Goal: Navigation & Orientation: Find specific page/section

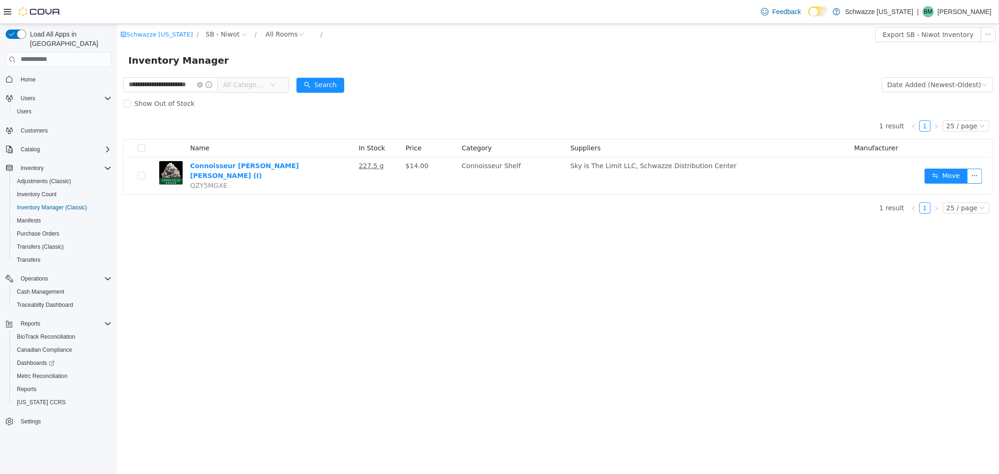
click at [963, 6] on p "[PERSON_NAME]" at bounding box center [965, 11] width 54 height 11
click at [924, 91] on span "Sign Out" at bounding box center [931, 92] width 25 height 9
